Goal: Find specific page/section: Find specific page/section

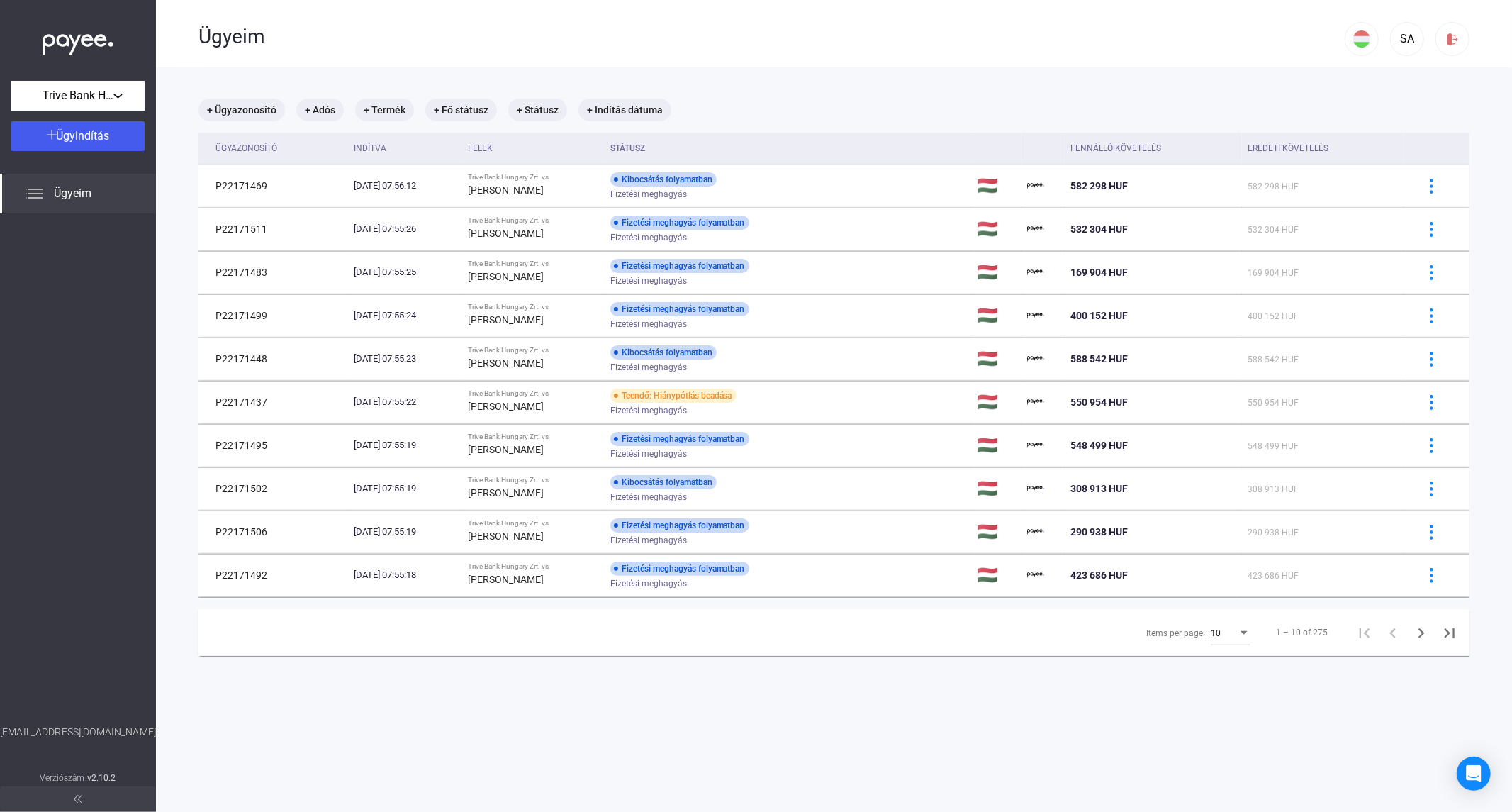
click at [520, 692] on main "+ Ügyazonosító + Adós + Termék + Fő státusz + Státusz + Indítás dátuma Ügyazono…" at bounding box center [834, 474] width 1356 height 812
click at [1211, 639] on div "10" at bounding box center [1224, 633] width 27 height 17
click at [1209, 662] on span "25" at bounding box center [1221, 660] width 40 height 17
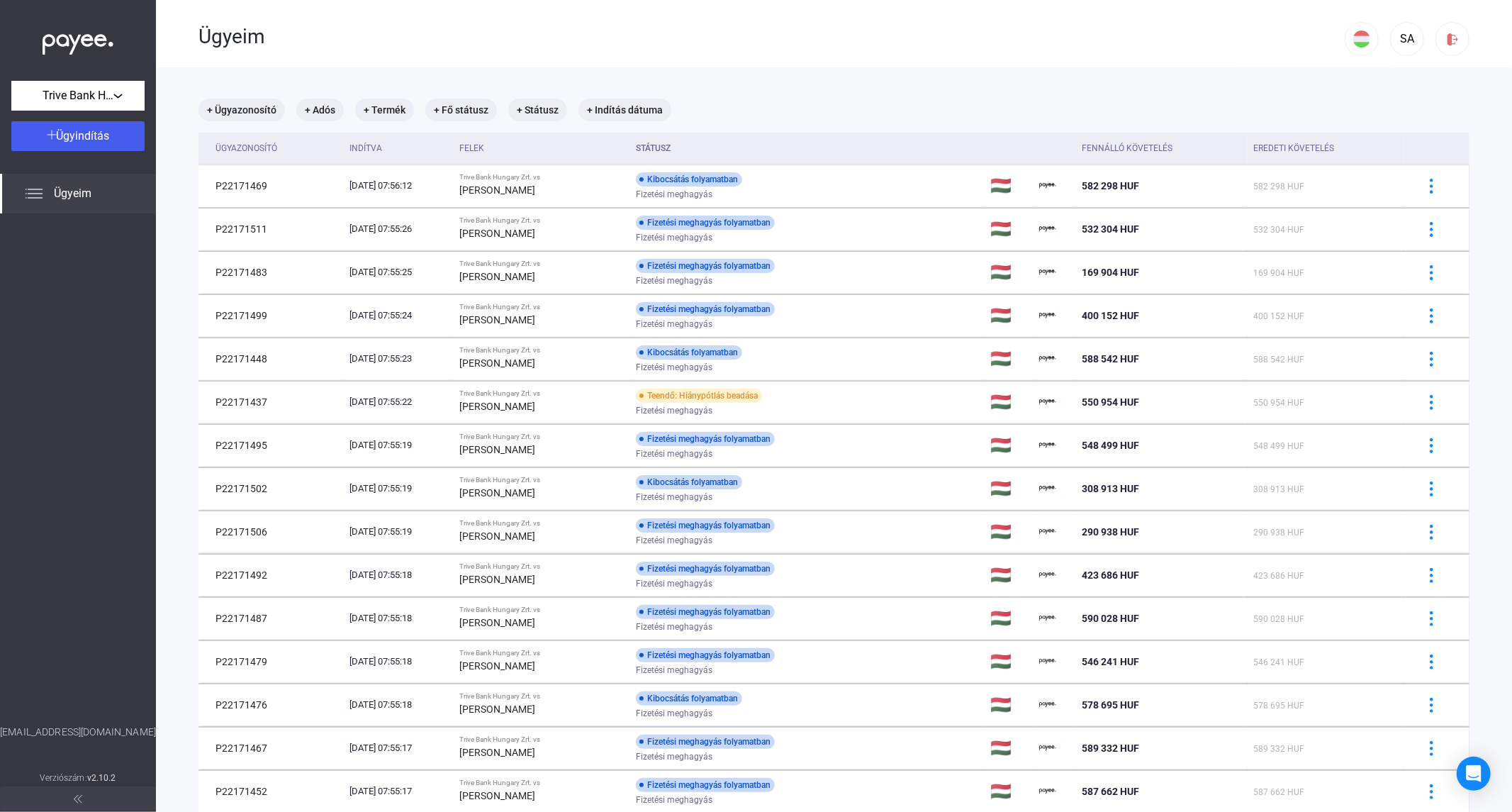
click at [448, 150] on div "Indítva" at bounding box center [399, 148] width 98 height 17
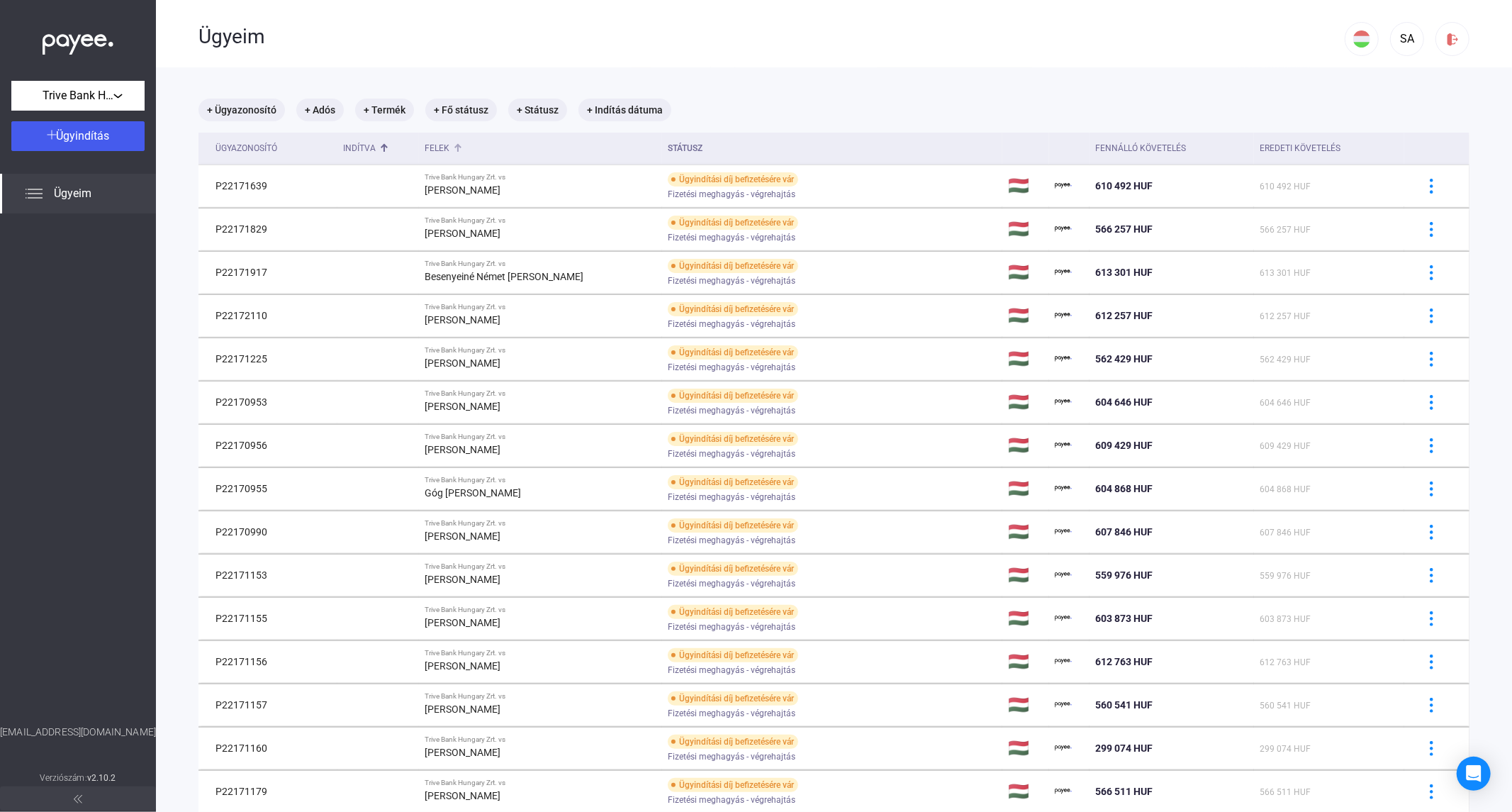
click at [449, 149] on div "Felek" at bounding box center [436, 148] width 25 height 17
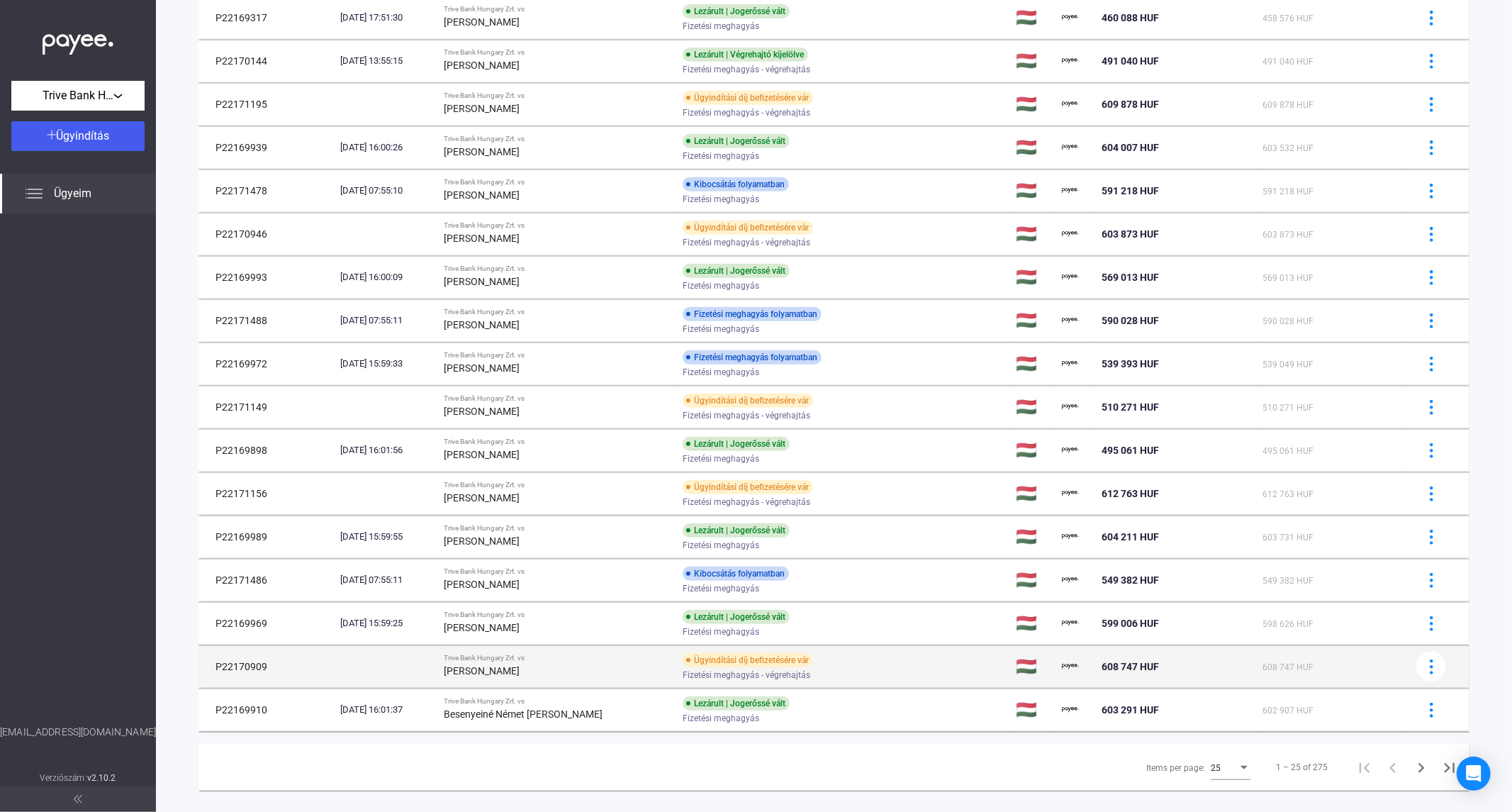
scroll to position [537, 0]
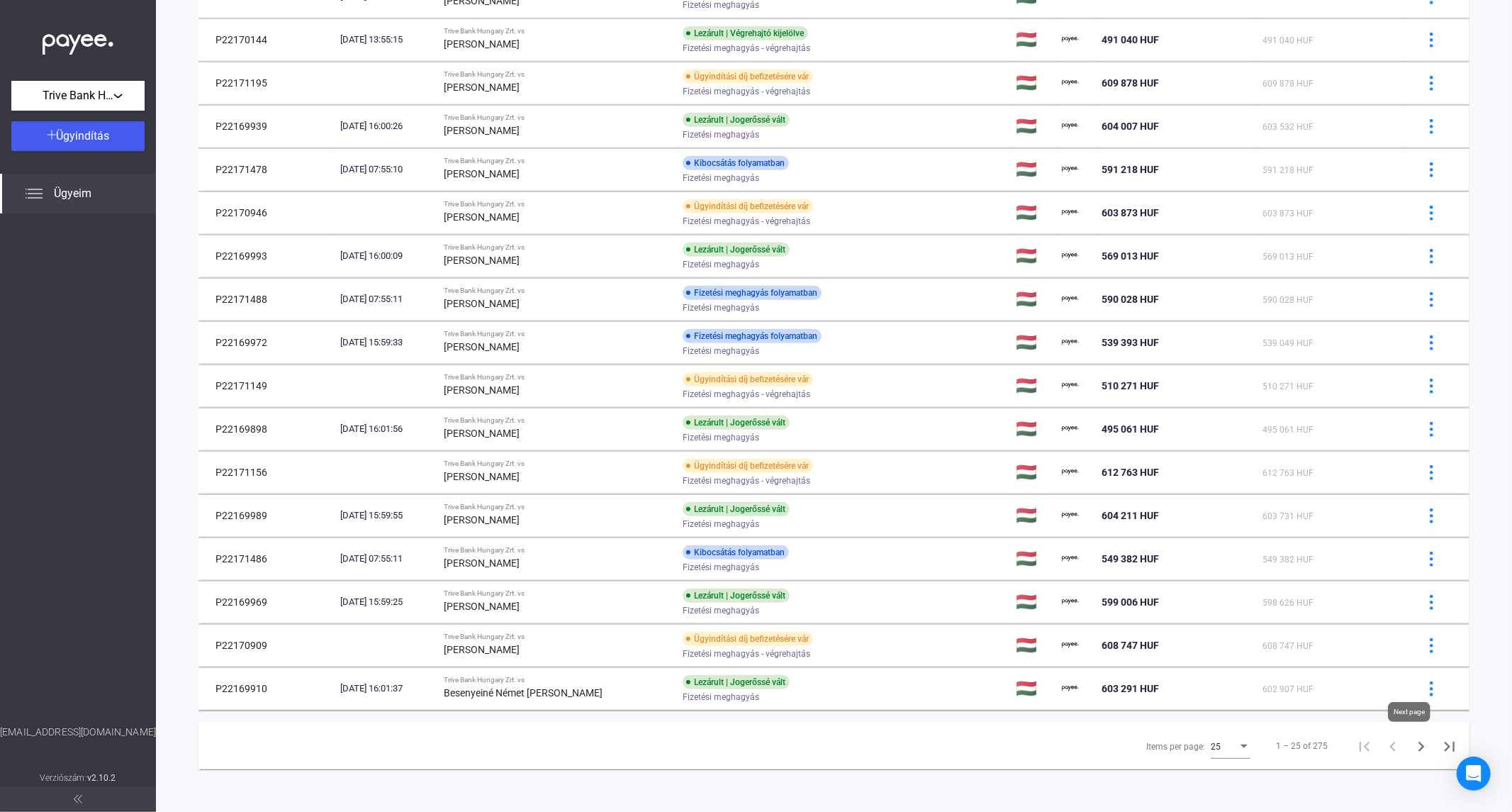
click at [1414, 748] on icon "Next page" at bounding box center [1422, 747] width 20 height 20
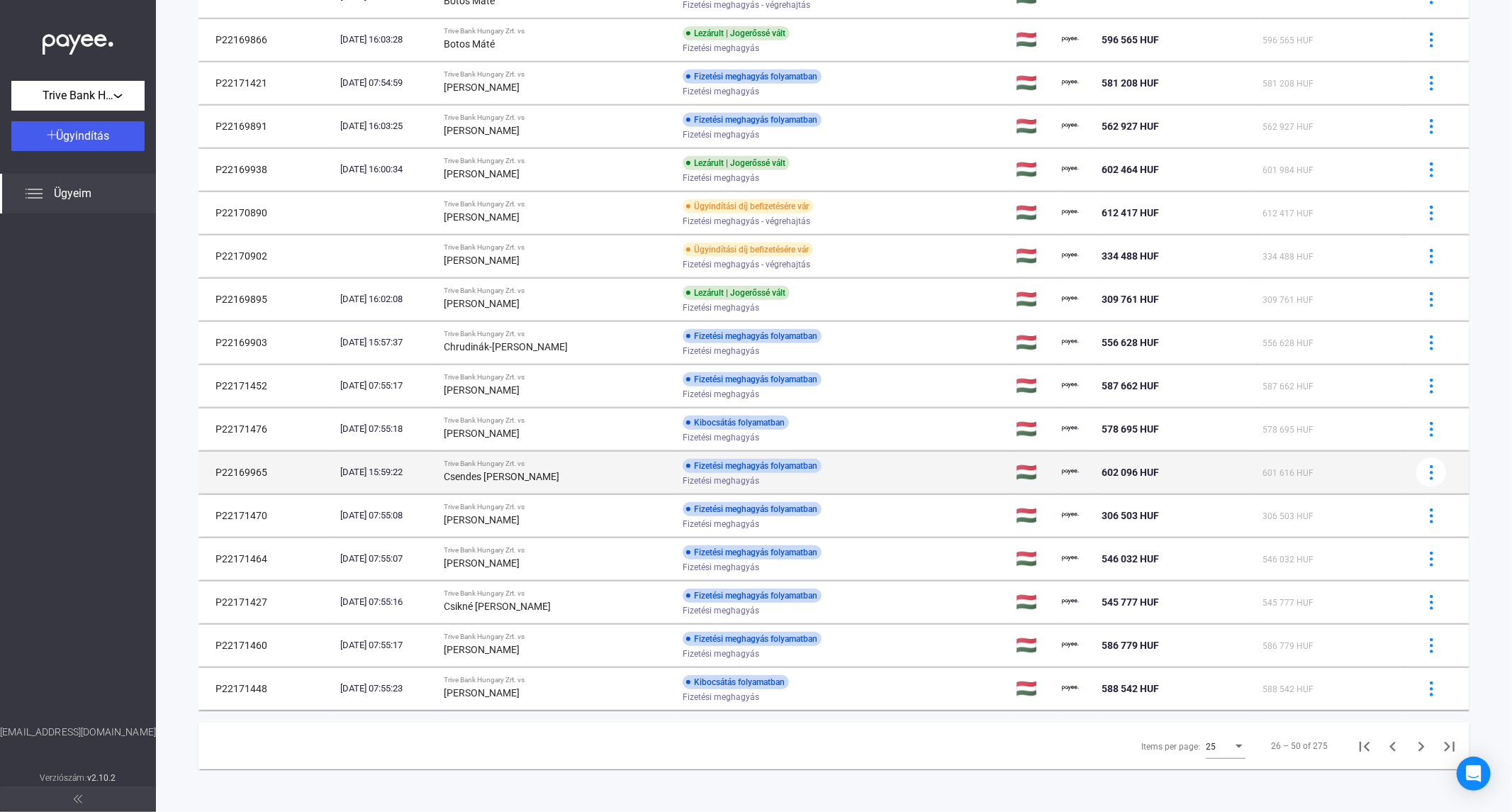
scroll to position [537, 0]
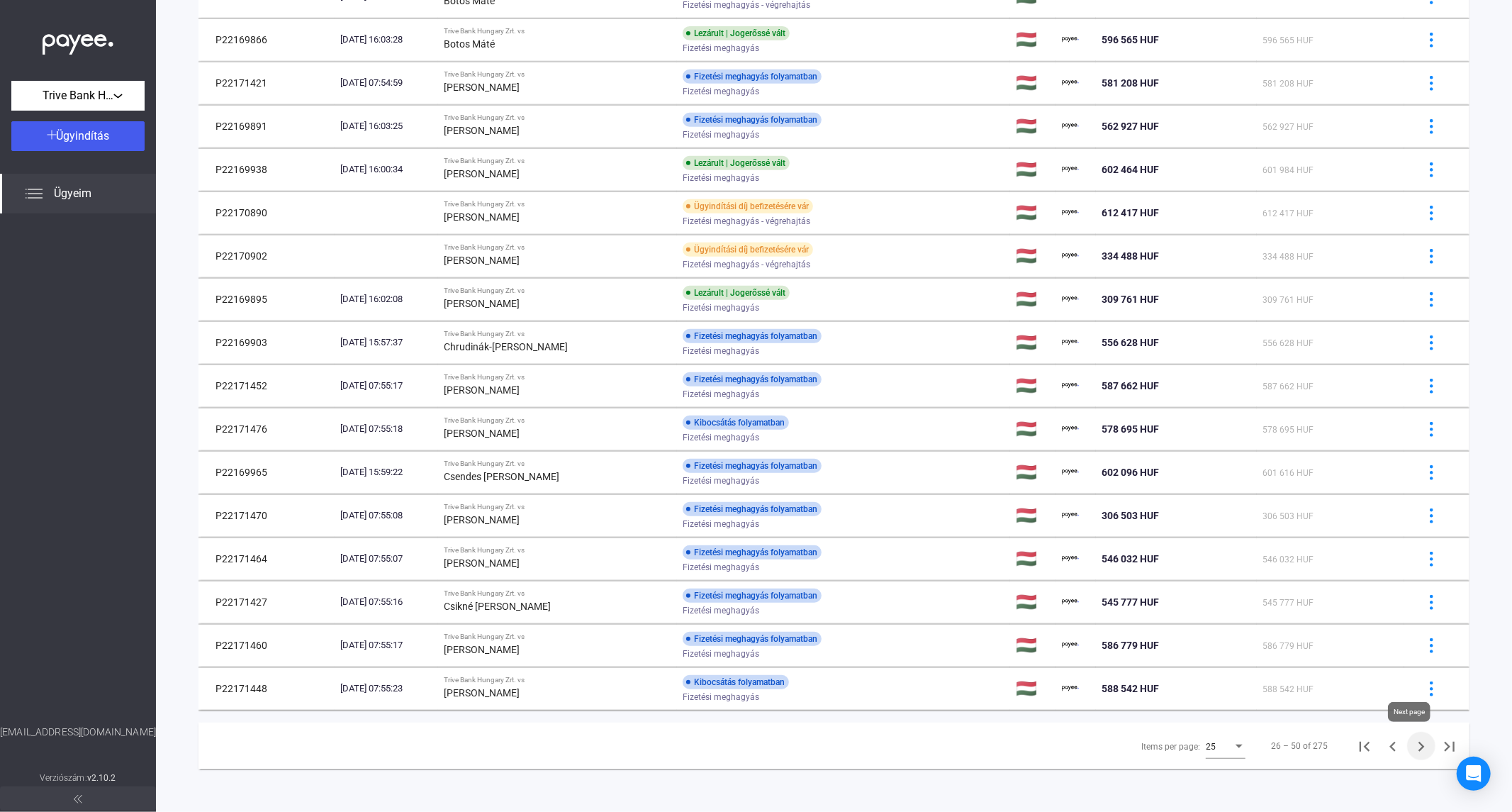
click at [1412, 749] on icon "Next page" at bounding box center [1422, 747] width 20 height 20
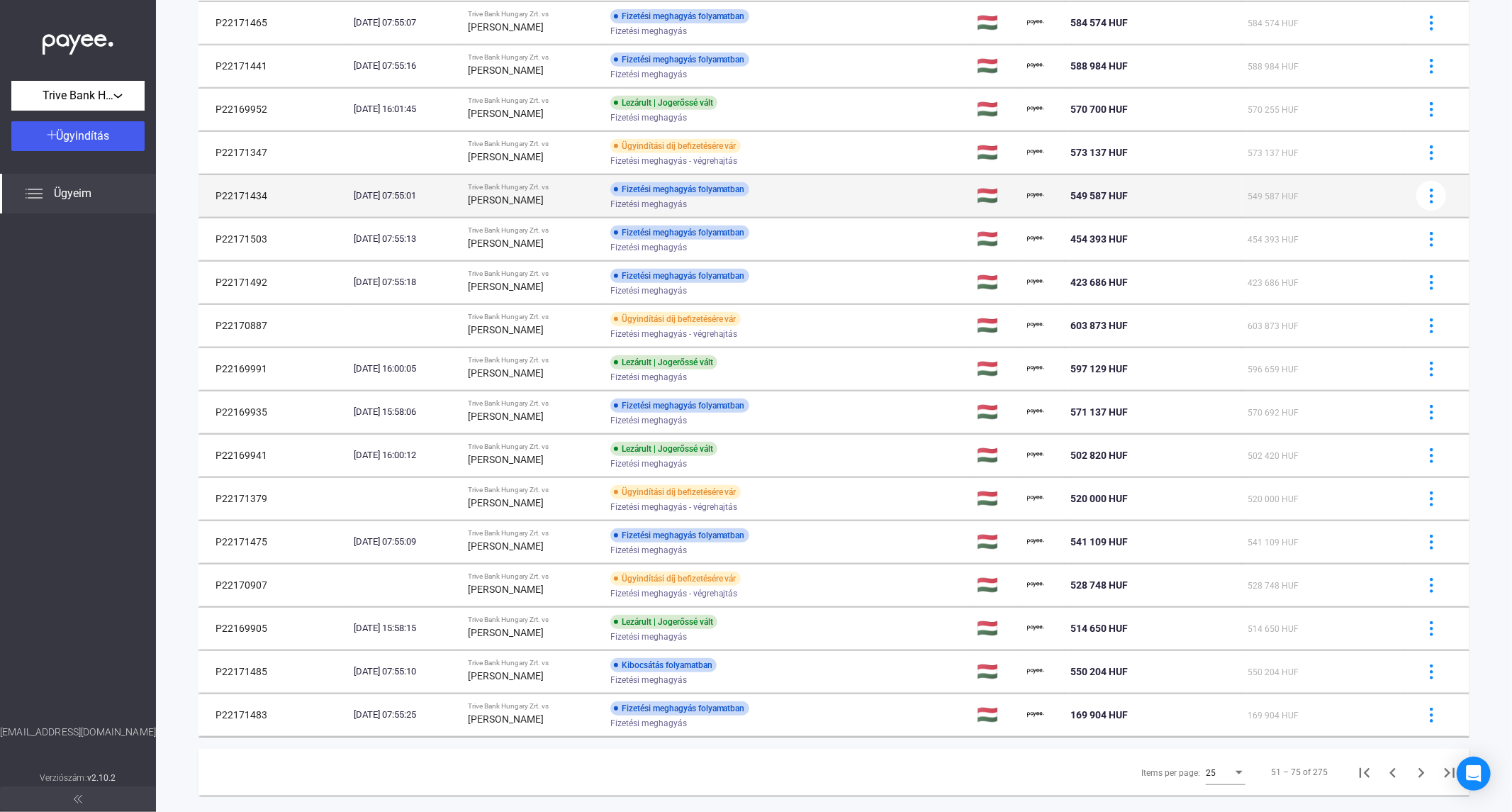
scroll to position [537, 0]
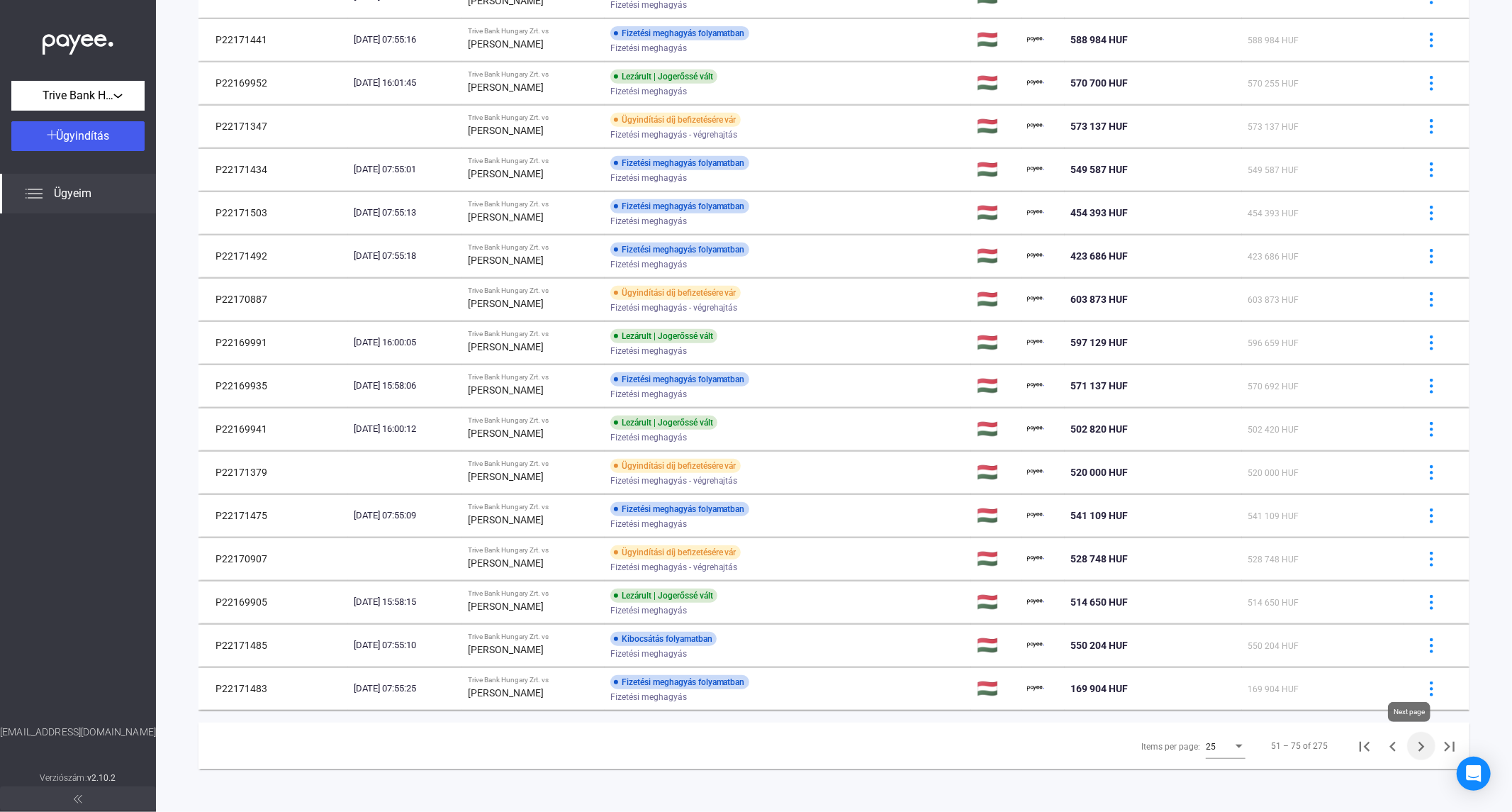
click at [1419, 746] on icon "Next page" at bounding box center [1422, 747] width 6 height 10
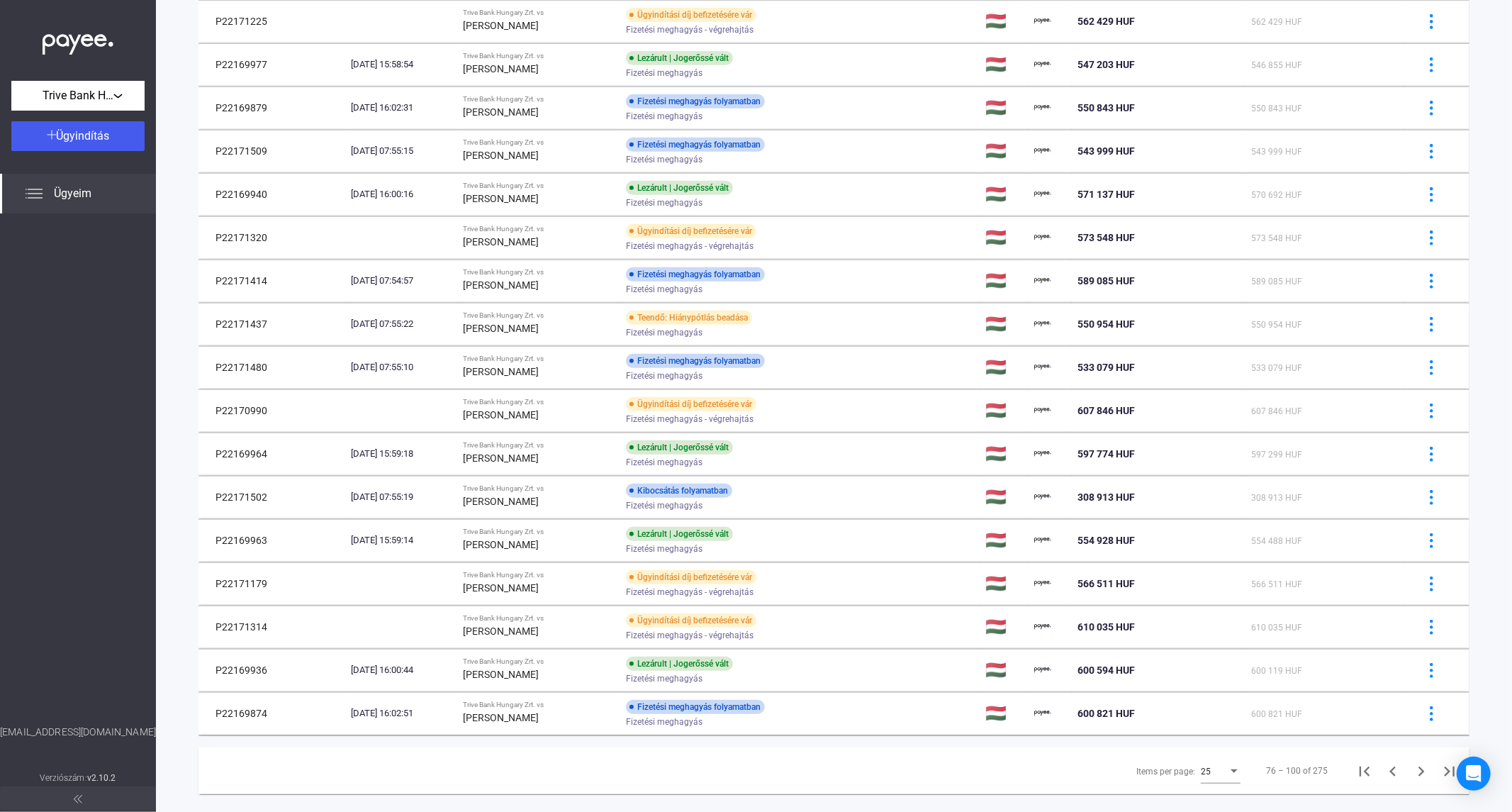
scroll to position [537, 0]
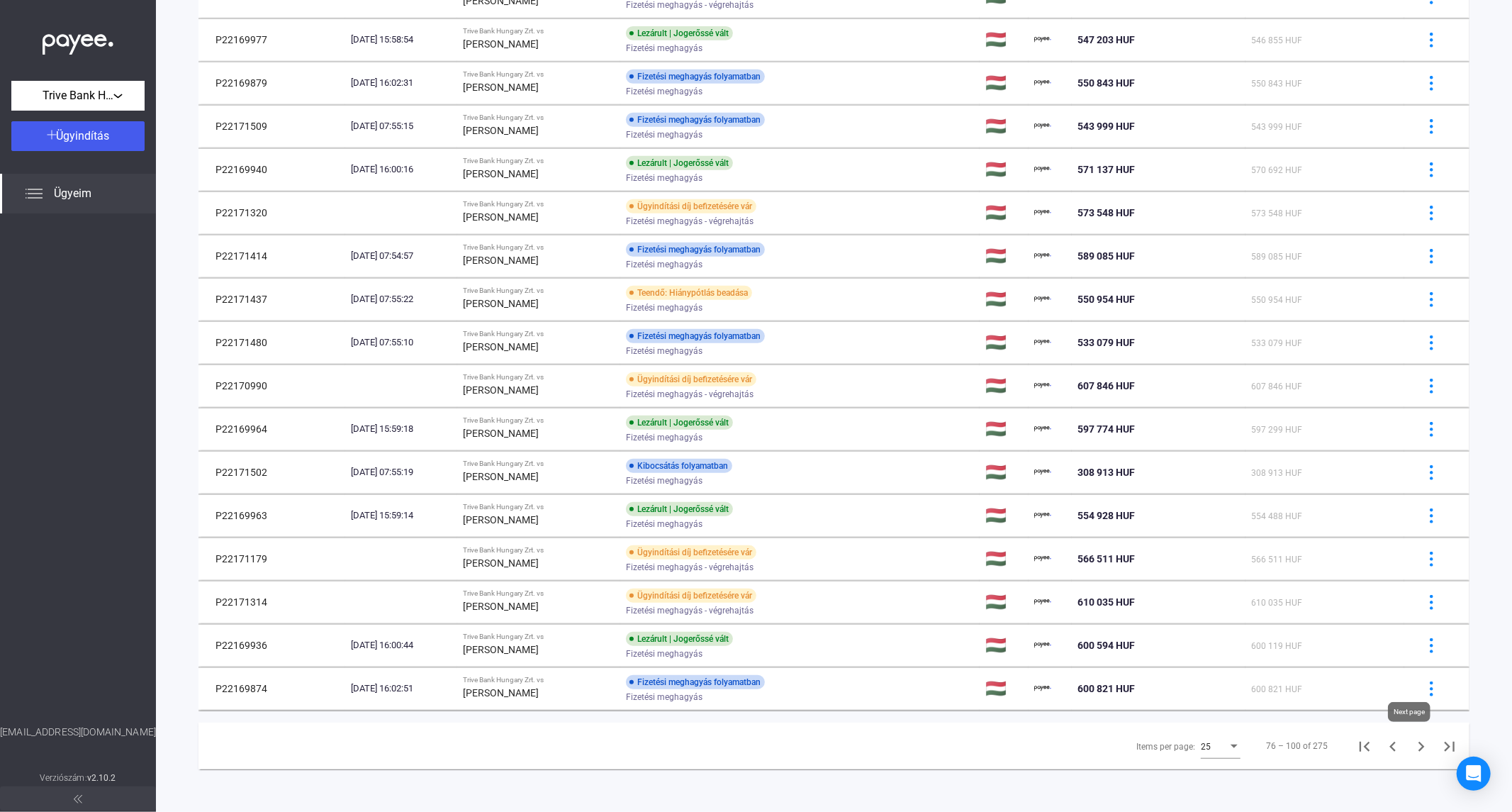
click at [1412, 749] on icon "Next page" at bounding box center [1422, 747] width 20 height 20
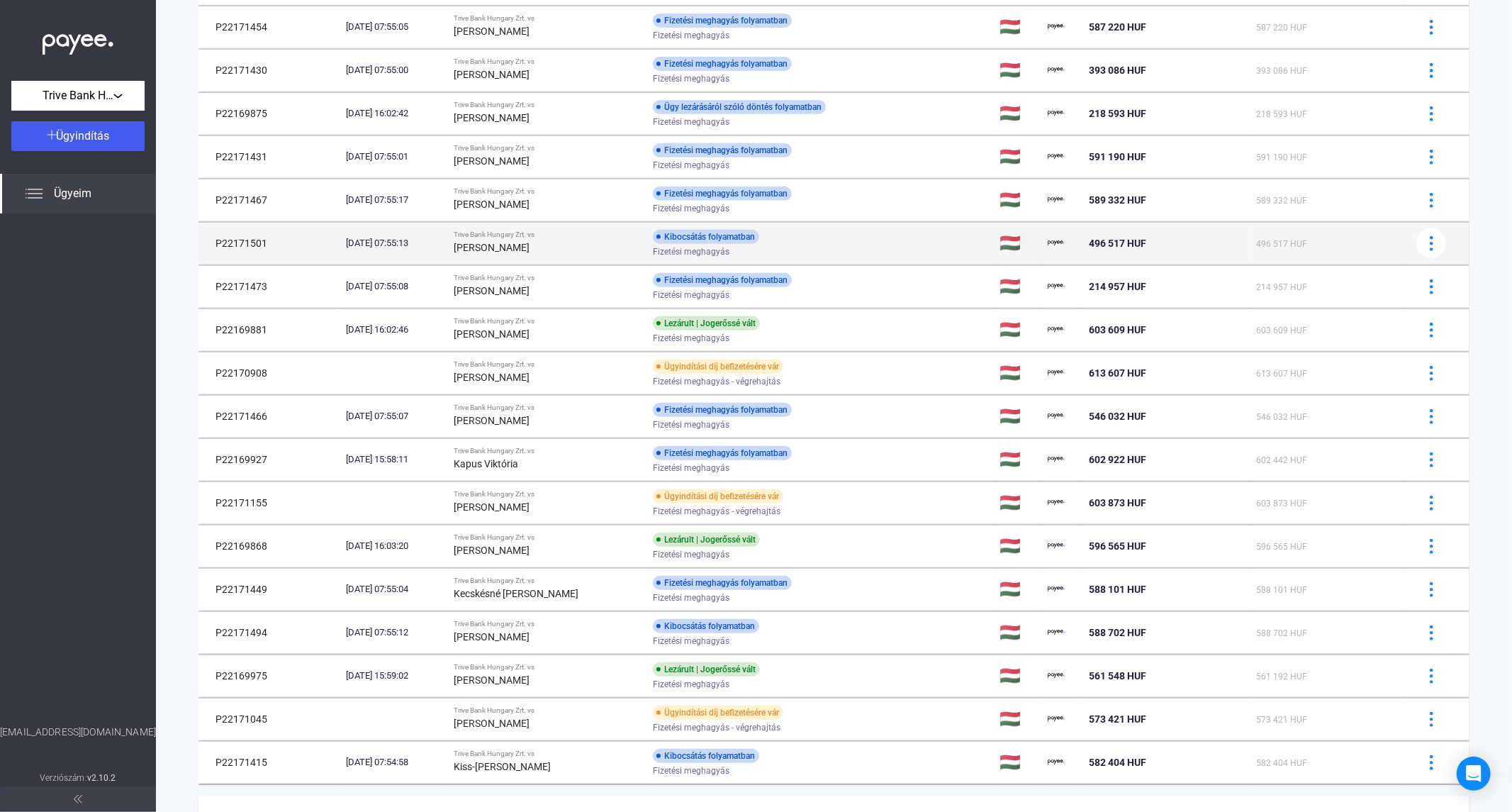
scroll to position [537, 0]
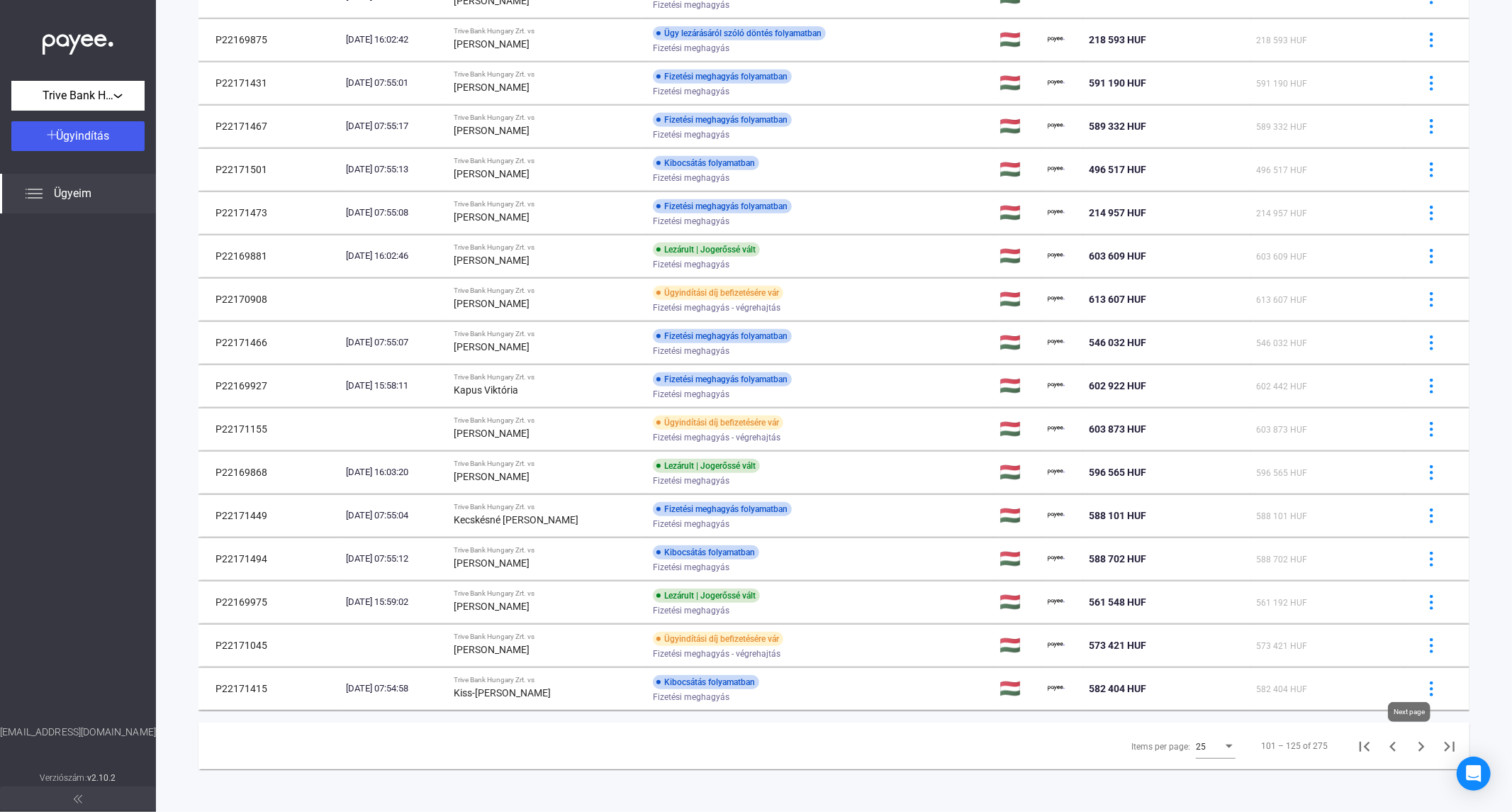
click at [1419, 744] on icon "Next page" at bounding box center [1422, 747] width 6 height 10
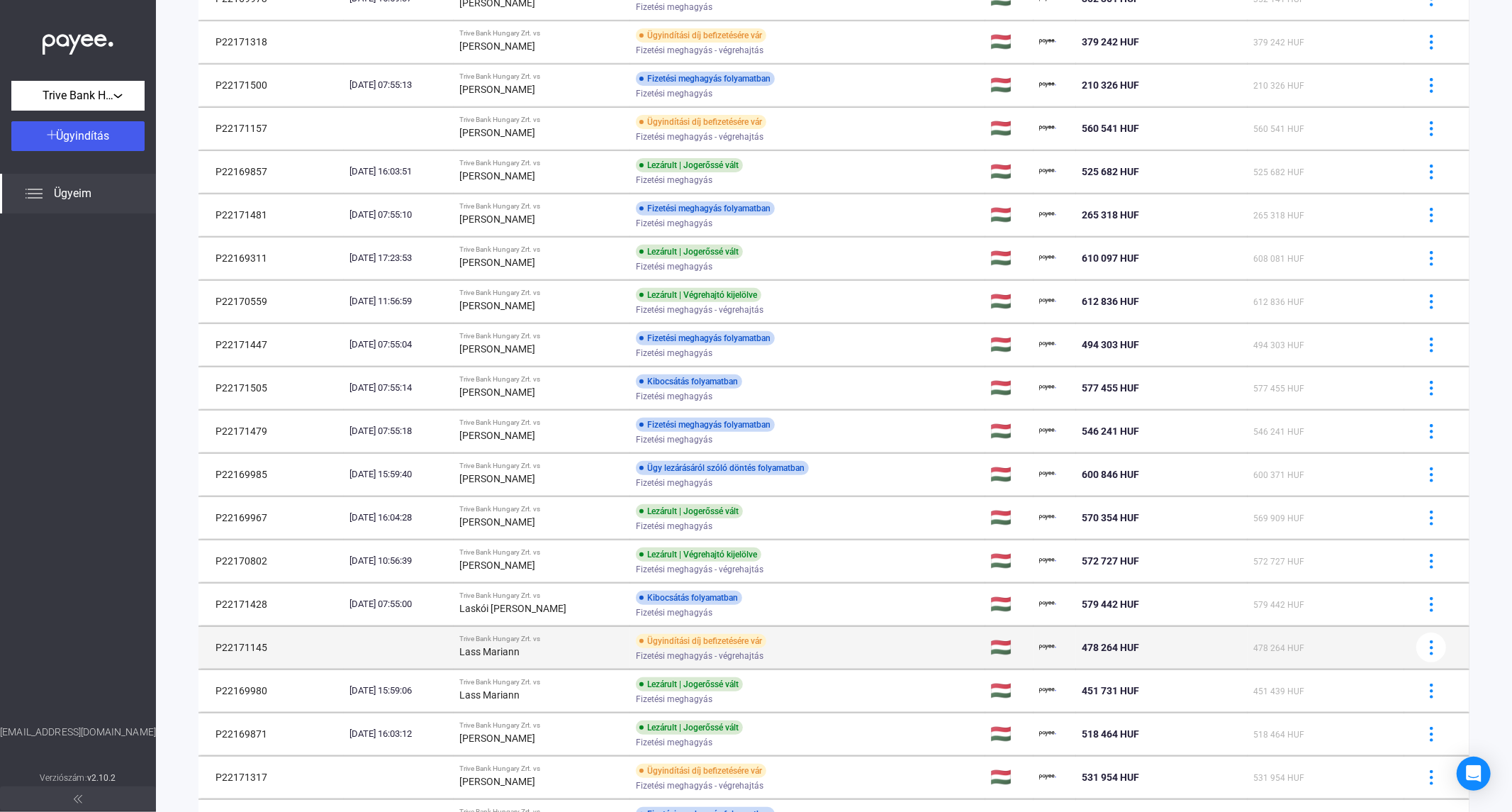
scroll to position [383, 0]
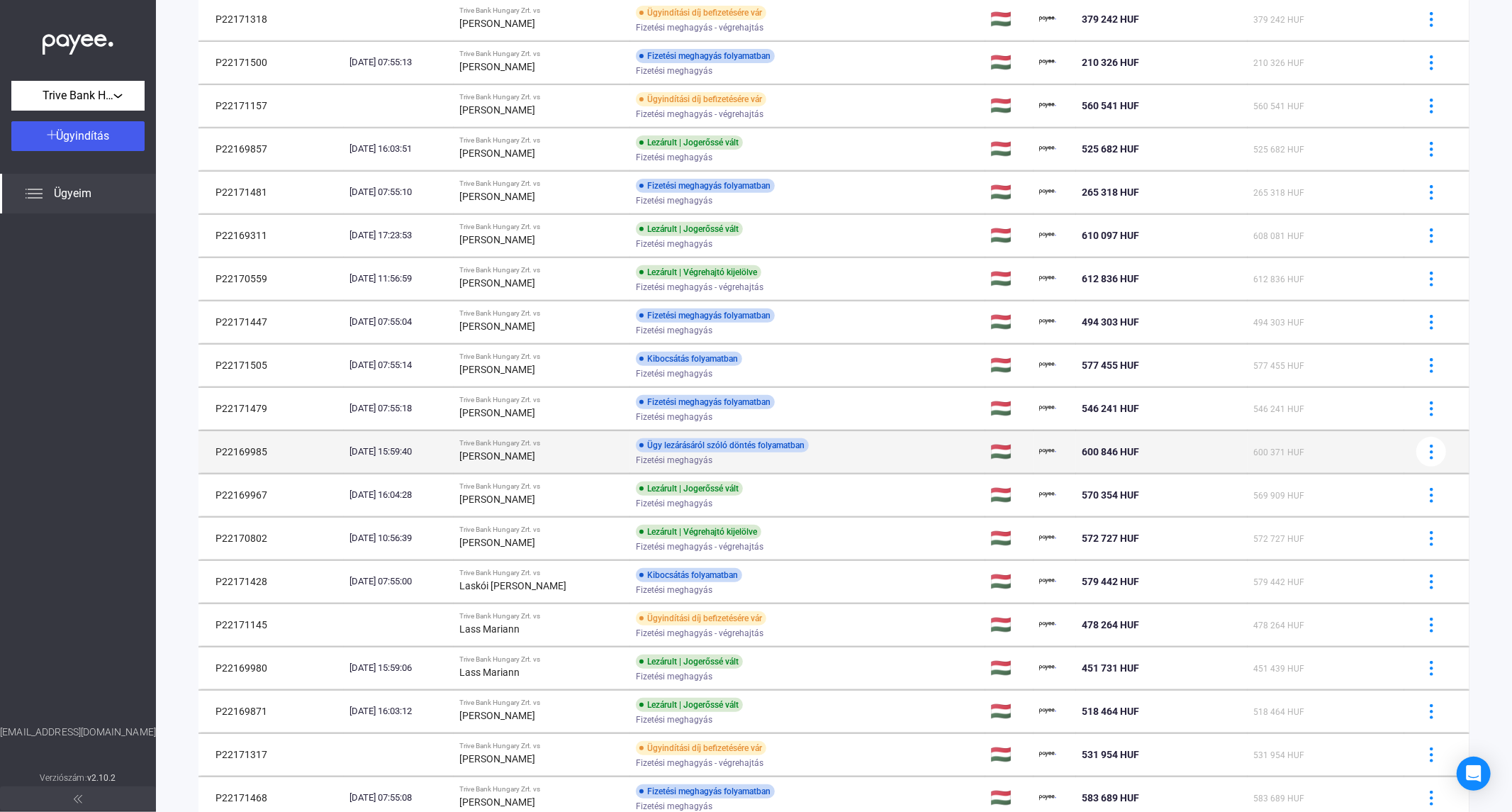
click at [565, 457] on div "[PERSON_NAME]" at bounding box center [542, 456] width 165 height 17
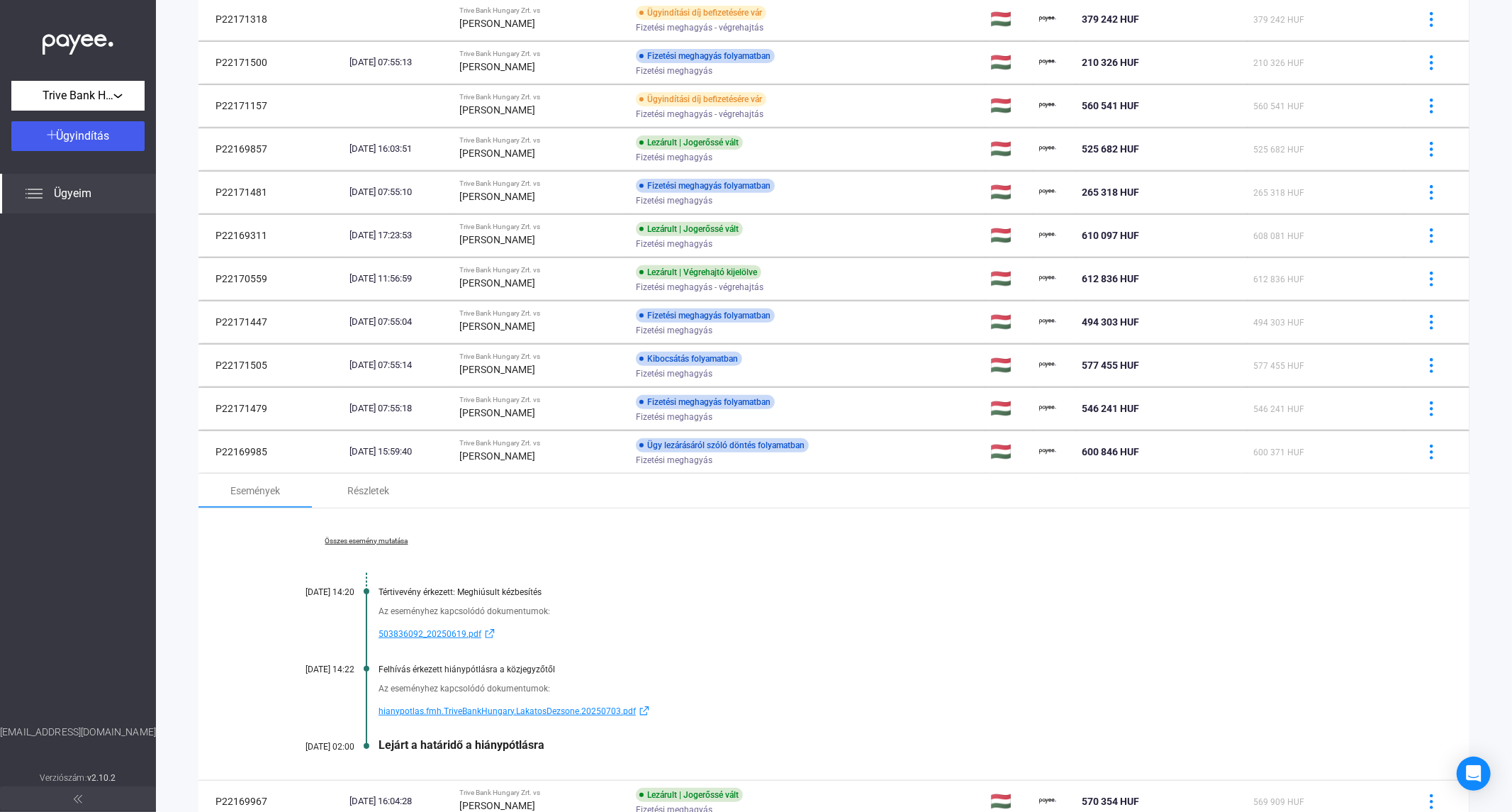
click at [377, 542] on link "Összes esemény mutatása" at bounding box center [366, 541] width 194 height 9
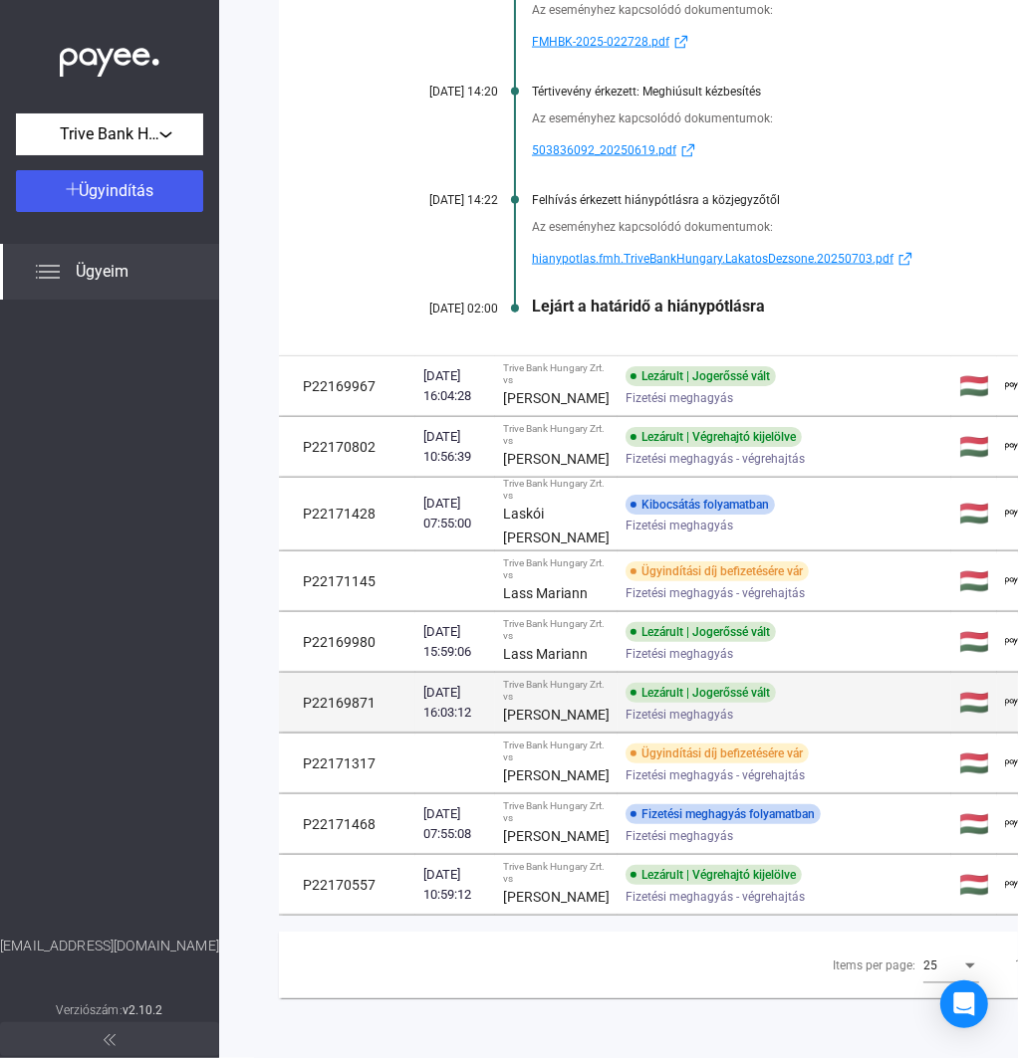
scroll to position [2197, 0]
